Goal: Task Accomplishment & Management: Use online tool/utility

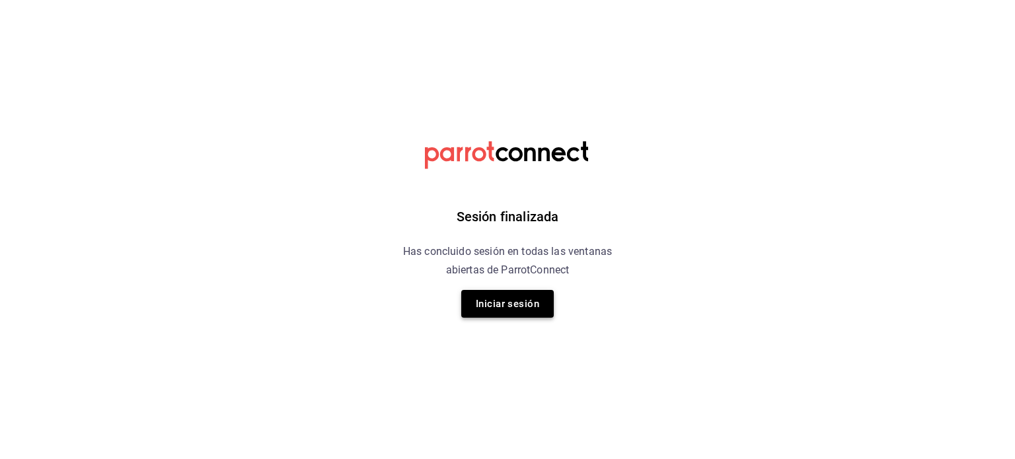
click at [516, 303] on button "Iniciar sesión" at bounding box center [507, 304] width 93 height 28
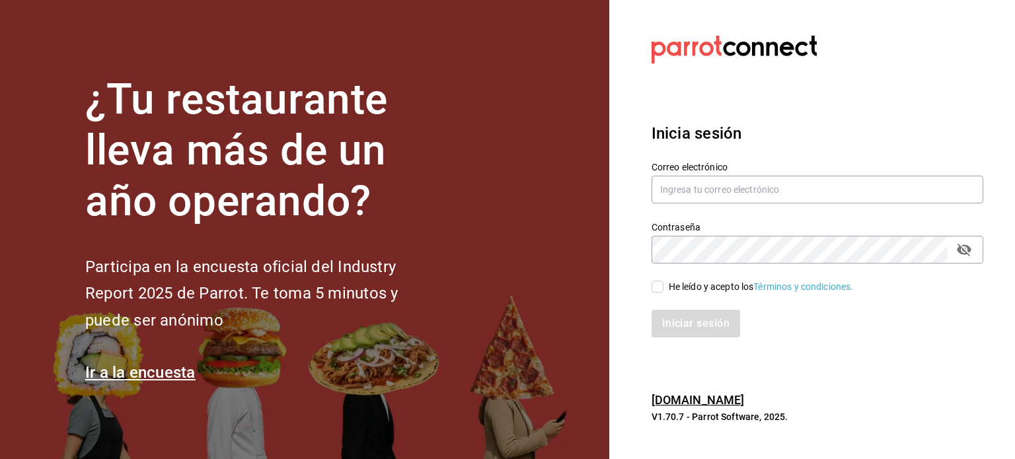
click at [786, 204] on div "Correo electrónico" at bounding box center [818, 183] width 332 height 44
click at [787, 198] on input "text" at bounding box center [818, 190] width 332 height 28
type input "multiuser@pickup.com"
click at [729, 293] on div "He leído y acepto los Términos y condiciones." at bounding box center [761, 287] width 185 height 14
click at [664, 293] on input "He leído y acepto los Términos y condiciones." at bounding box center [658, 287] width 12 height 12
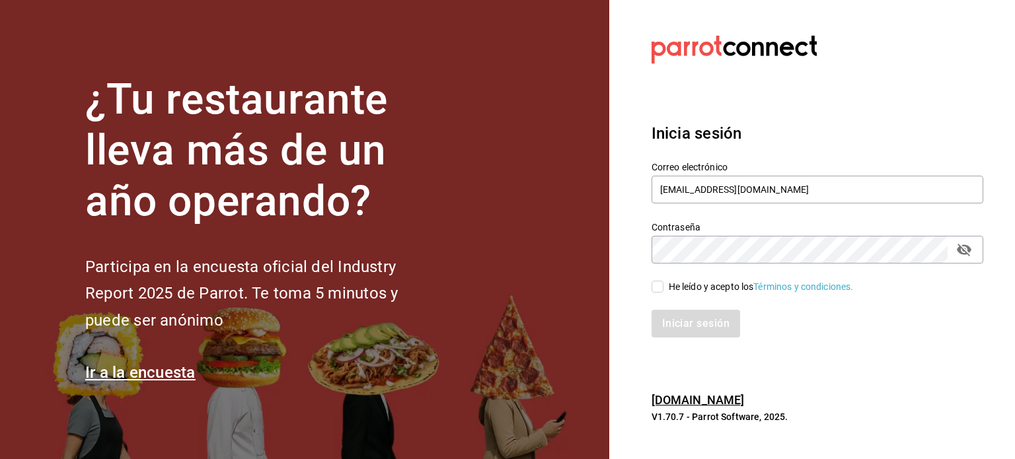
checkbox input "true"
click at [717, 320] on button "Iniciar sesión" at bounding box center [697, 324] width 90 height 28
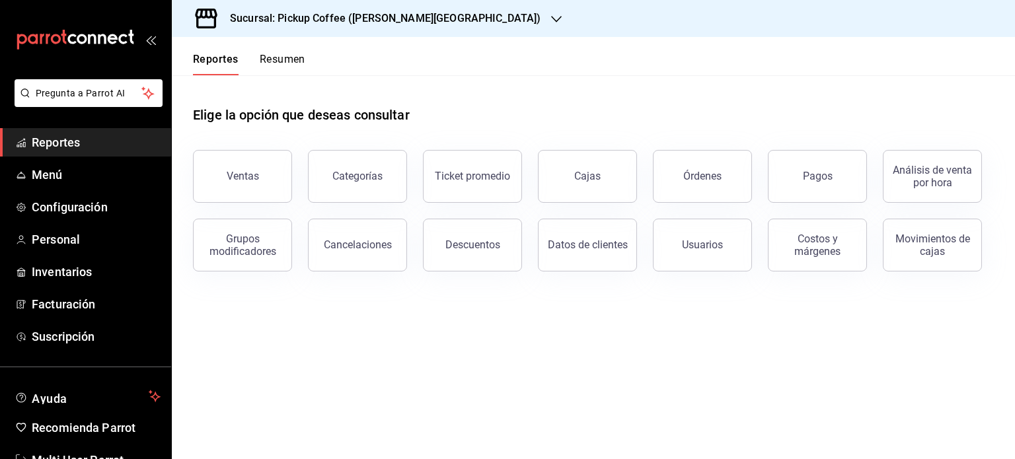
click at [283, 68] on button "Resumen" at bounding box center [283, 64] width 46 height 22
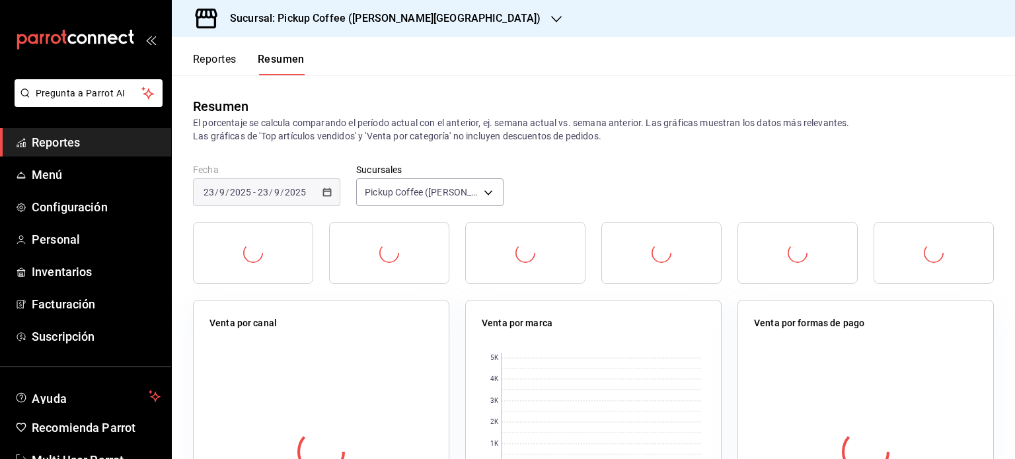
click at [212, 63] on button "Reportes" at bounding box center [215, 64] width 44 height 22
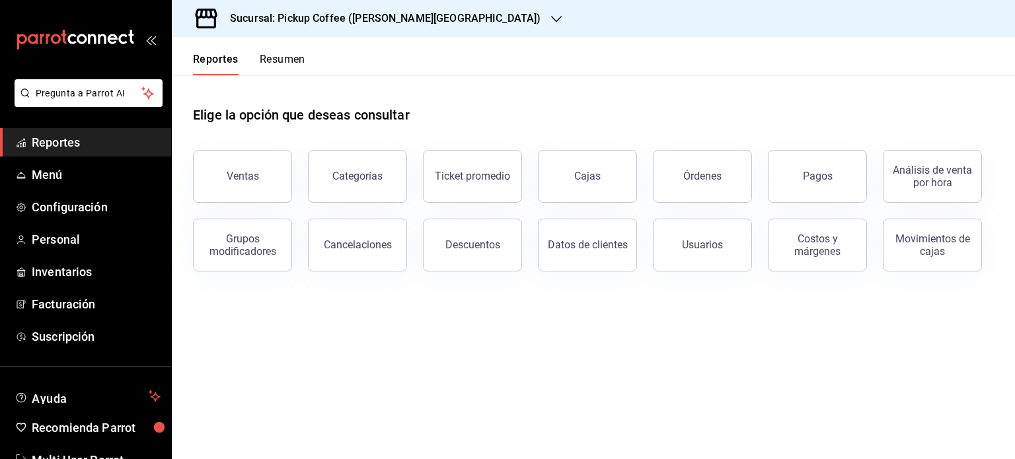
click at [389, 18] on h3 "Sucursal: Pickup Coffee ([PERSON_NAME][GEOGRAPHIC_DATA])" at bounding box center [379, 19] width 321 height 16
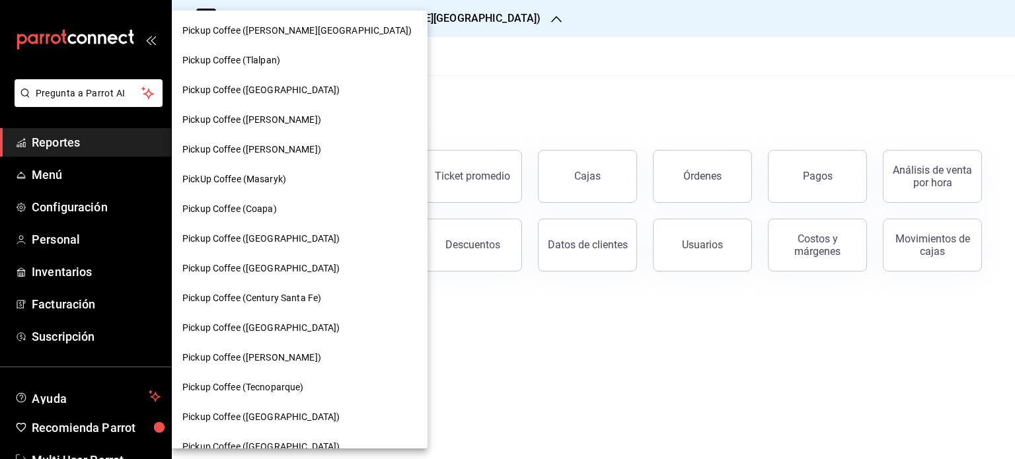
click at [275, 233] on span "Pickup Coffee ([GEOGRAPHIC_DATA])" at bounding box center [260, 239] width 157 height 14
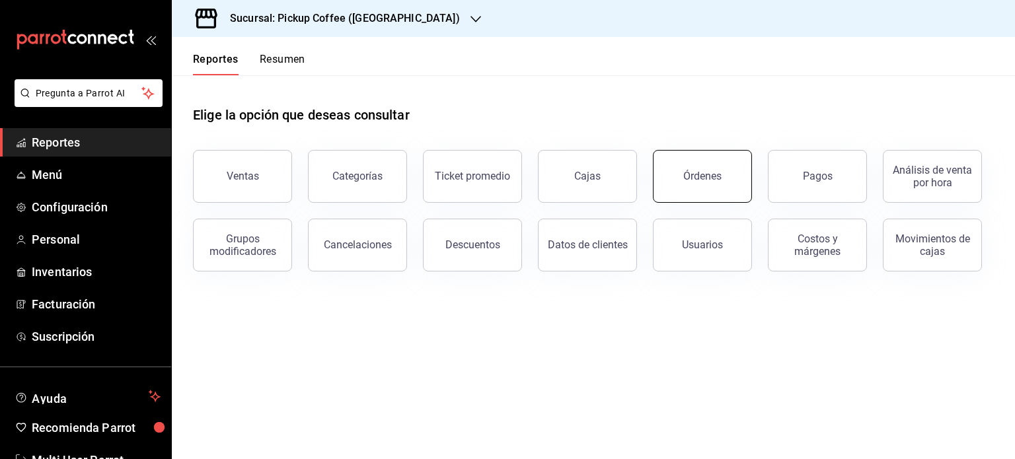
click at [698, 179] on div "Órdenes" at bounding box center [703, 176] width 38 height 13
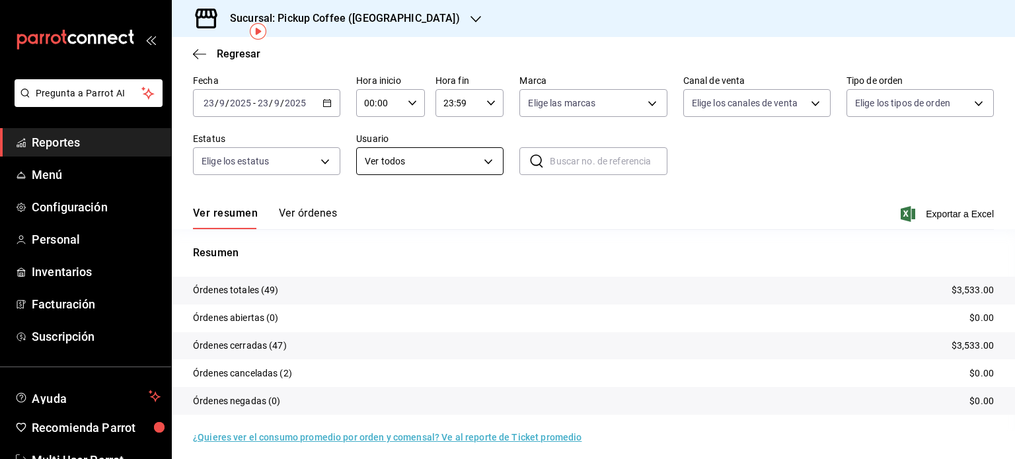
scroll to position [60, 0]
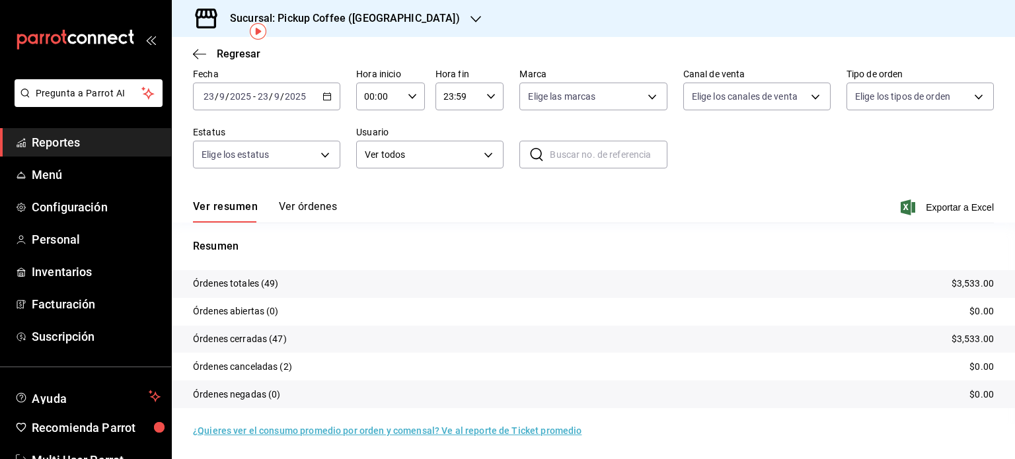
click at [946, 210] on span "Exportar a Excel" at bounding box center [949, 208] width 91 height 16
click at [203, 52] on icon "button" at bounding box center [199, 54] width 13 height 12
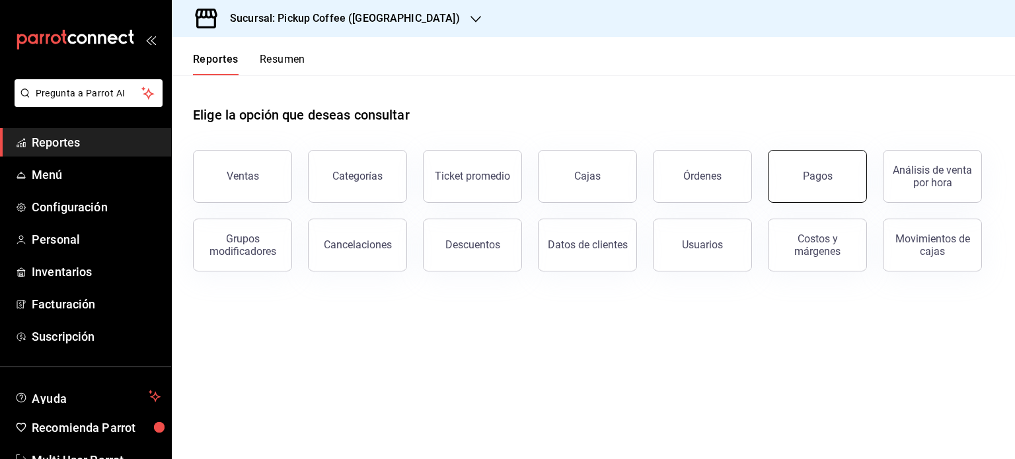
click at [807, 177] on div "Pagos" at bounding box center [818, 176] width 30 height 13
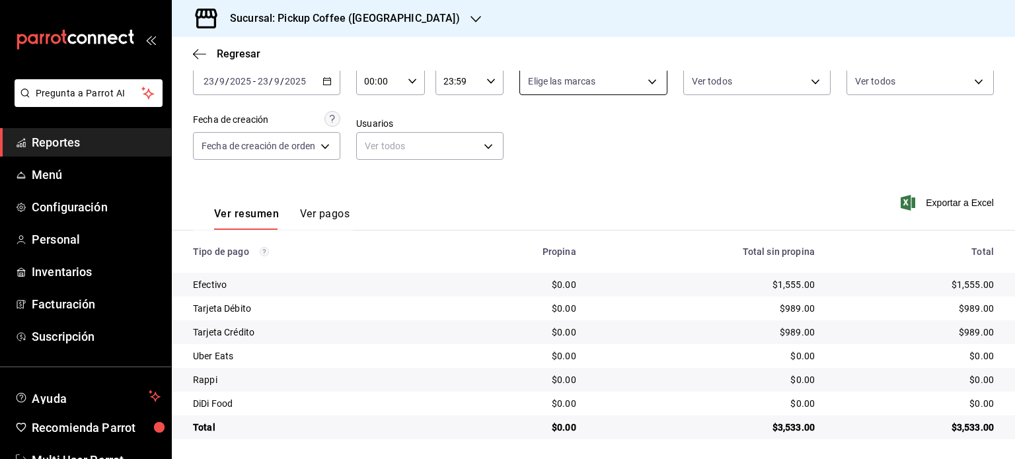
scroll to position [76, 0]
